Goal: Transaction & Acquisition: Purchase product/service

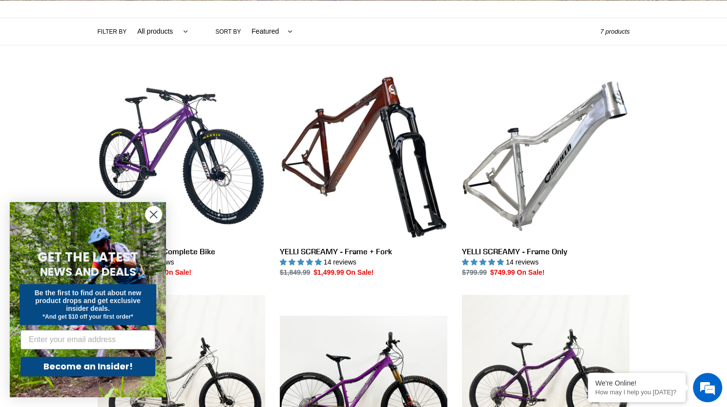
scroll to position [221, 0]
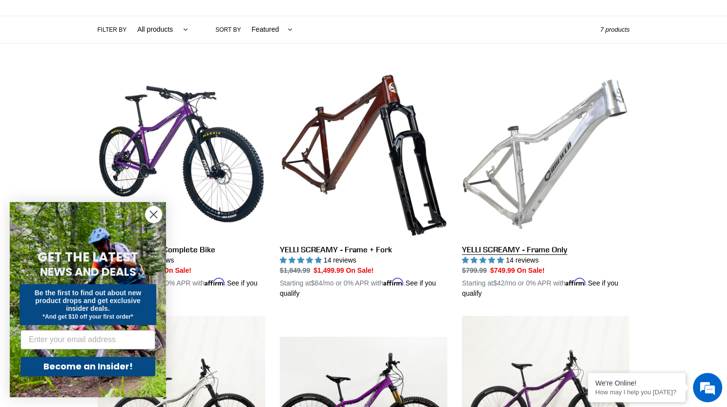
click at [563, 150] on link "YELLI SCREAMY - Frame Only" at bounding box center [545, 184] width 167 height 228
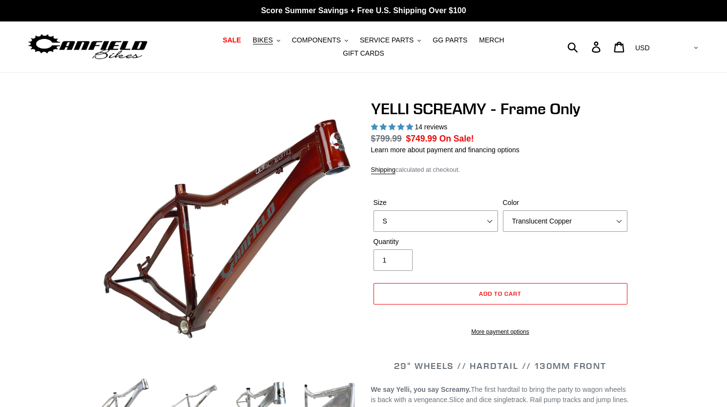
select select "highest-rating"
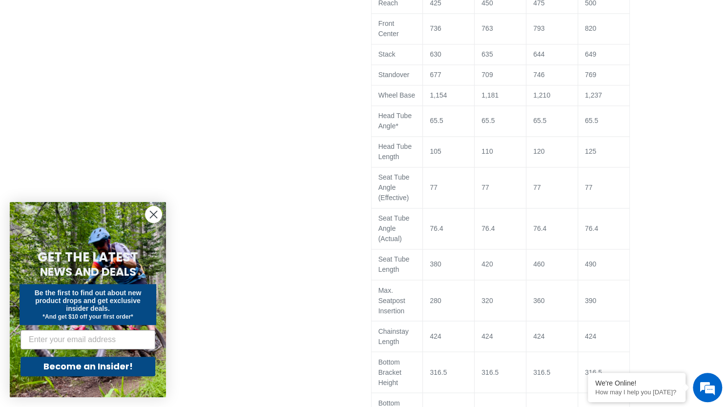
scroll to position [805, 0]
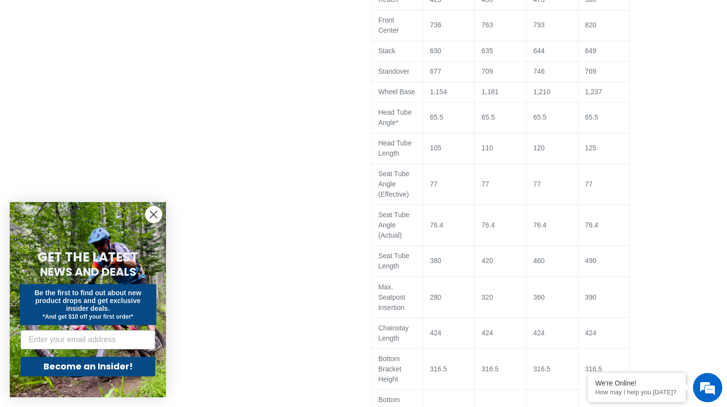
drag, startPoint x: 732, startPoint y: 41, endPoint x: 734, endPoint y: 126, distance: 85.9
